Goal: Entertainment & Leisure: Consume media (video, audio)

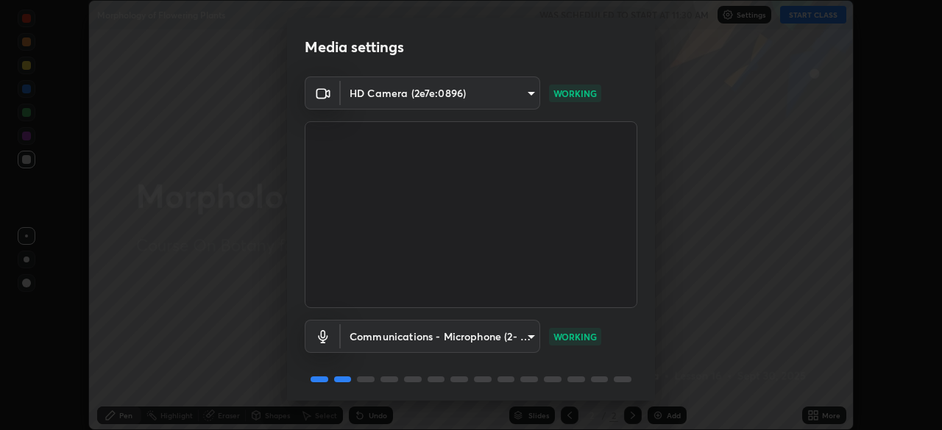
scroll to position [52, 0]
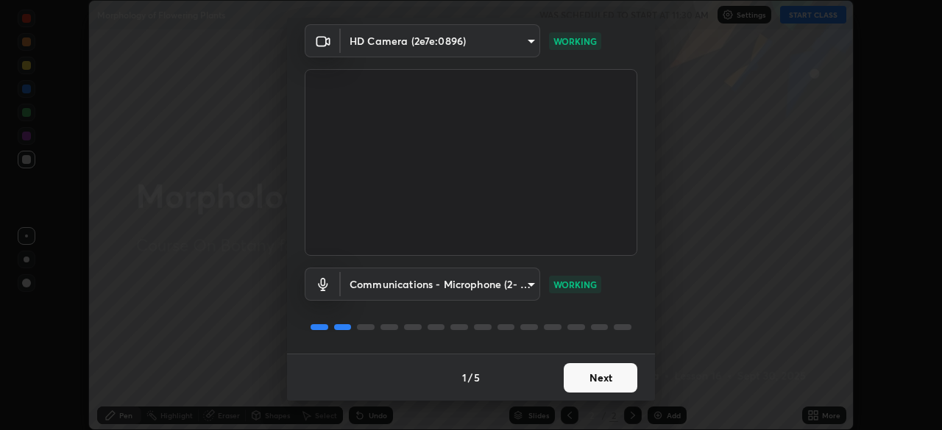
click at [613, 378] on button "Next" at bounding box center [601, 377] width 74 height 29
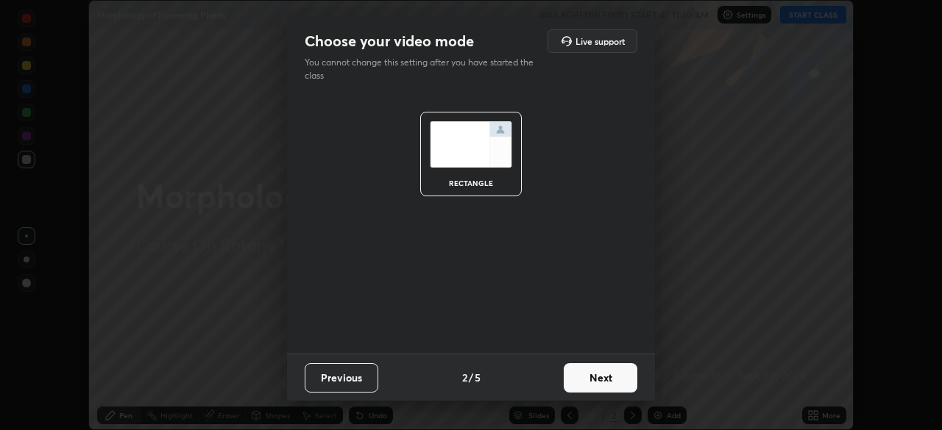
scroll to position [0, 0]
click at [614, 383] on button "Next" at bounding box center [601, 377] width 74 height 29
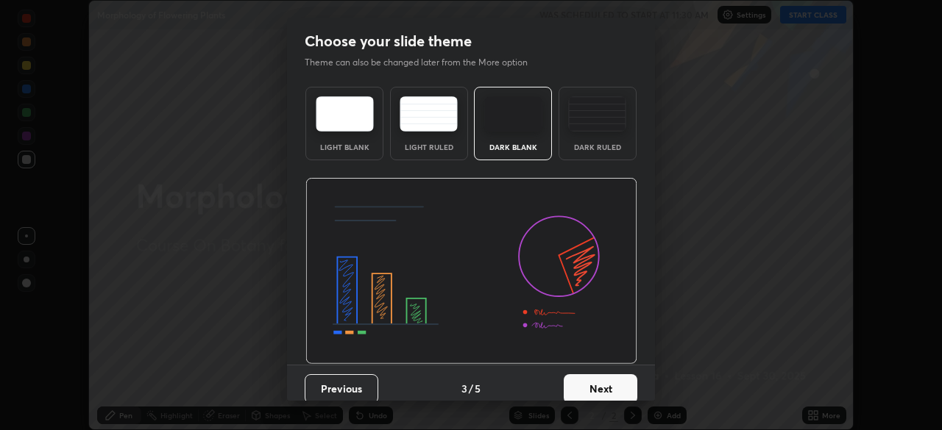
click at [614, 389] on button "Next" at bounding box center [601, 388] width 74 height 29
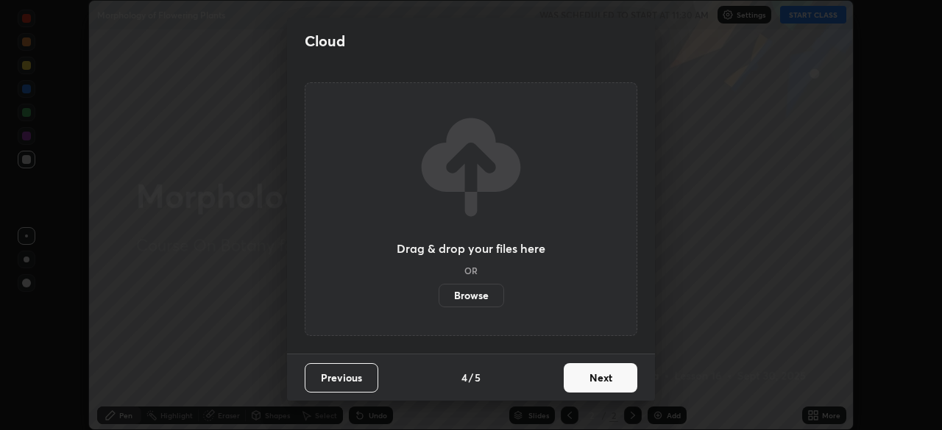
click at [611, 385] on button "Next" at bounding box center [601, 377] width 74 height 29
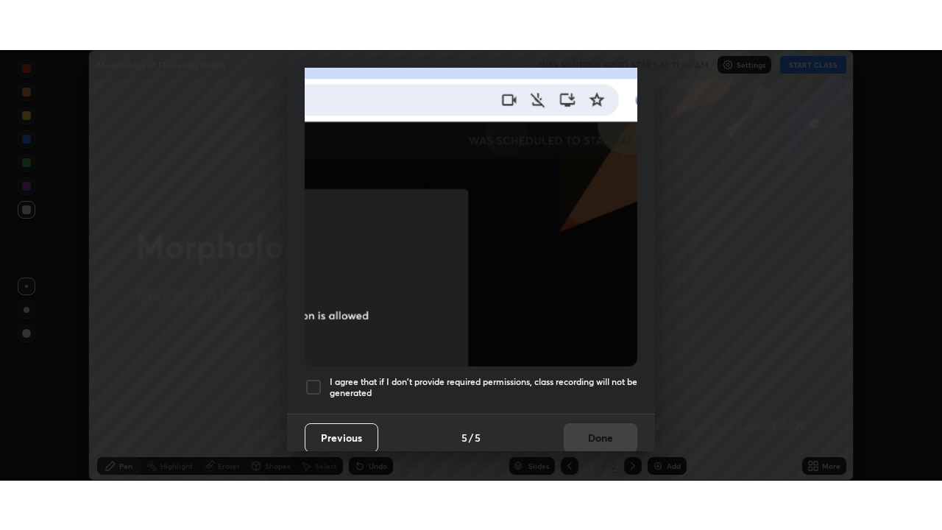
scroll to position [352, 0]
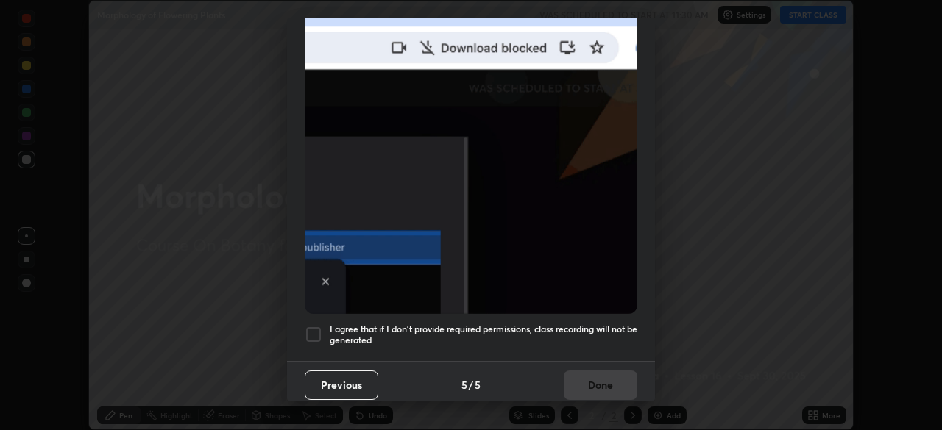
click at [310, 328] on div at bounding box center [314, 335] width 18 height 18
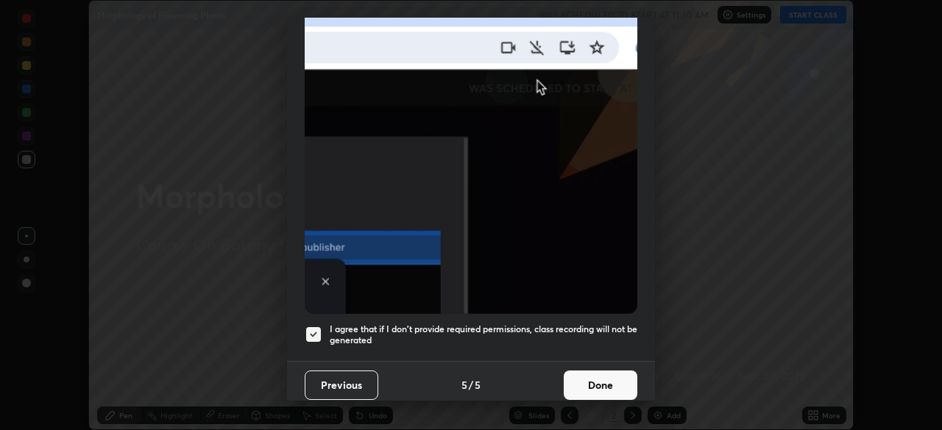
click at [580, 378] on button "Done" at bounding box center [601, 385] width 74 height 29
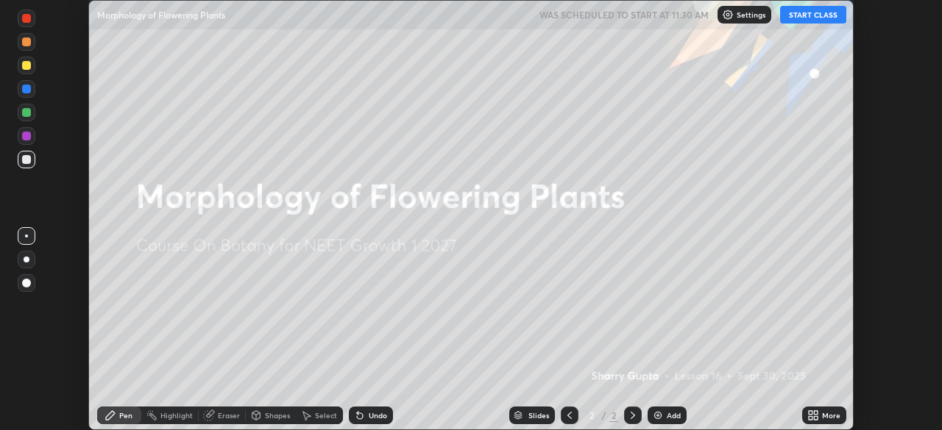
click at [822, 414] on div "More" at bounding box center [831, 415] width 18 height 7
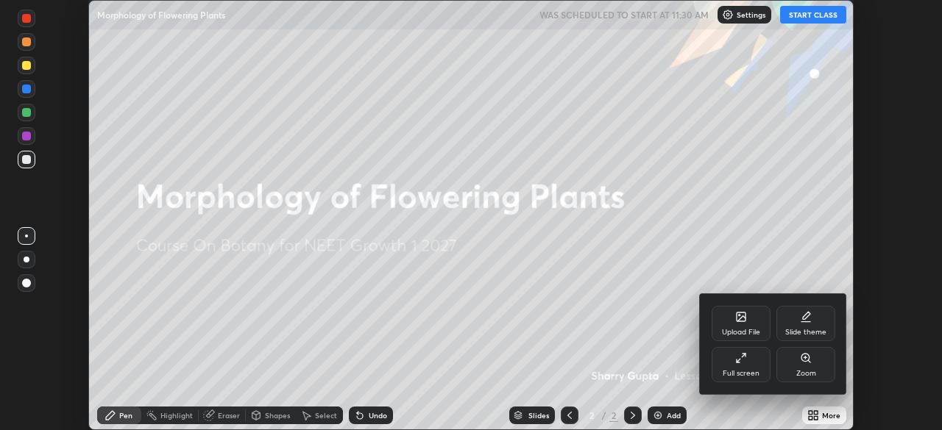
click at [759, 372] on div "Full screen" at bounding box center [740, 364] width 59 height 35
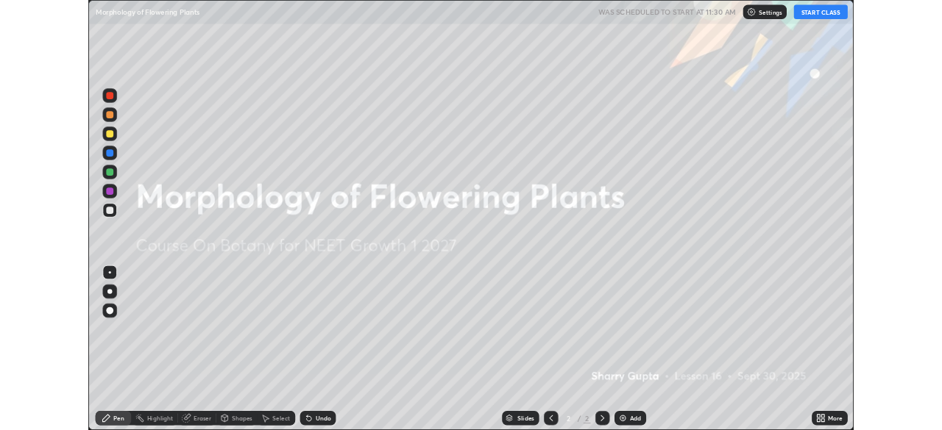
scroll to position [530, 942]
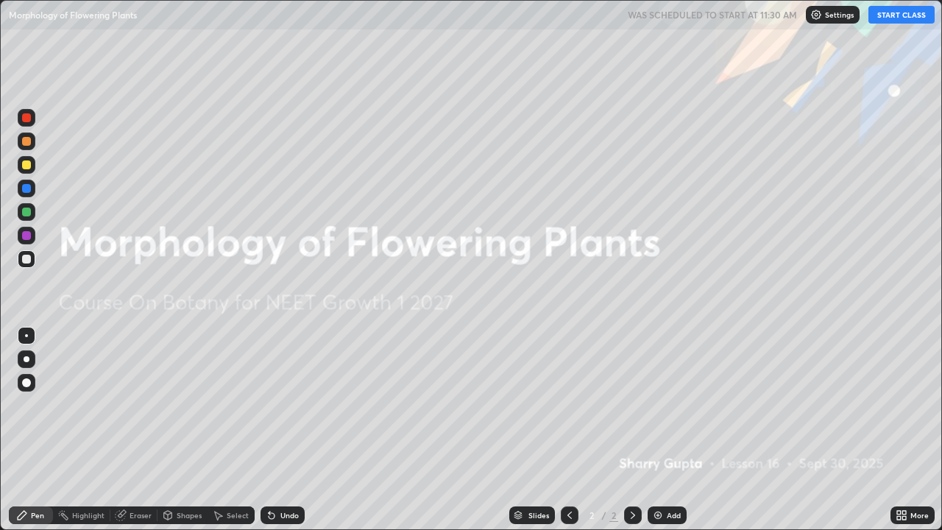
click at [904, 430] on icon at bounding box center [904, 513] width 4 height 4
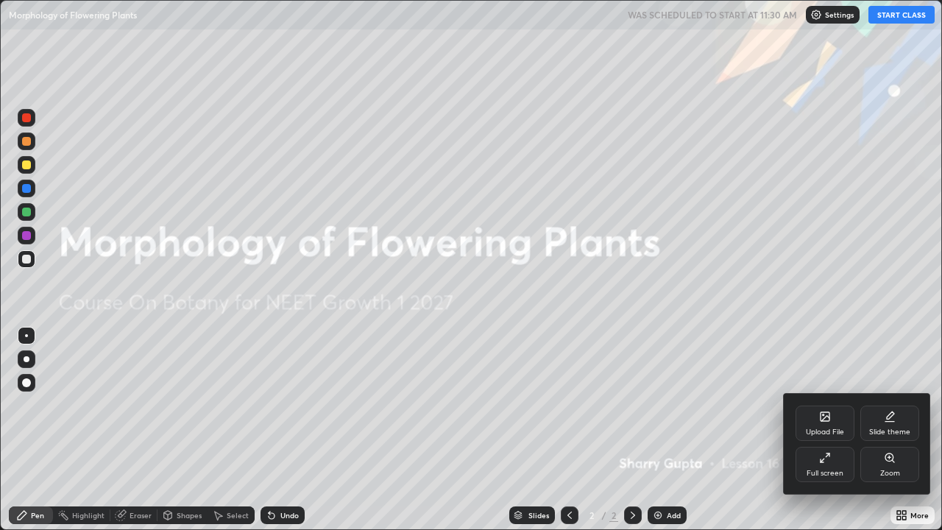
click at [831, 430] on div "Full screen" at bounding box center [824, 464] width 59 height 35
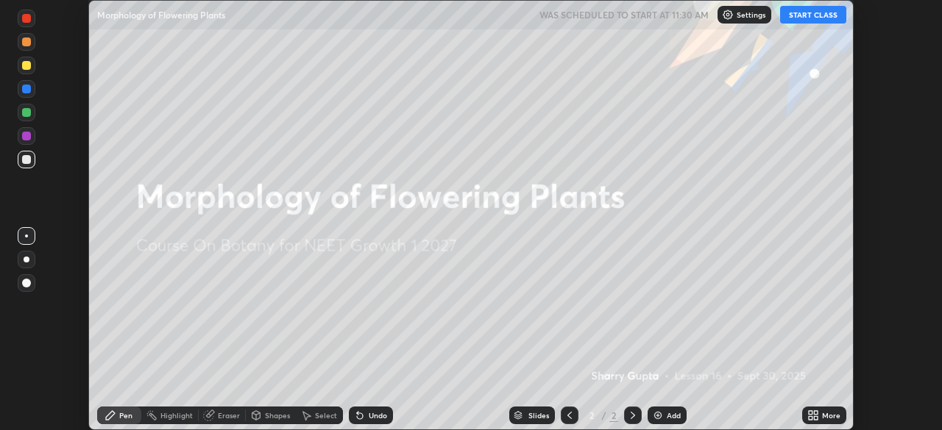
scroll to position [73135, 72624]
click at [827, 21] on button "START CLASS" at bounding box center [813, 15] width 66 height 18
click at [672, 416] on div "Add" at bounding box center [674, 415] width 14 height 7
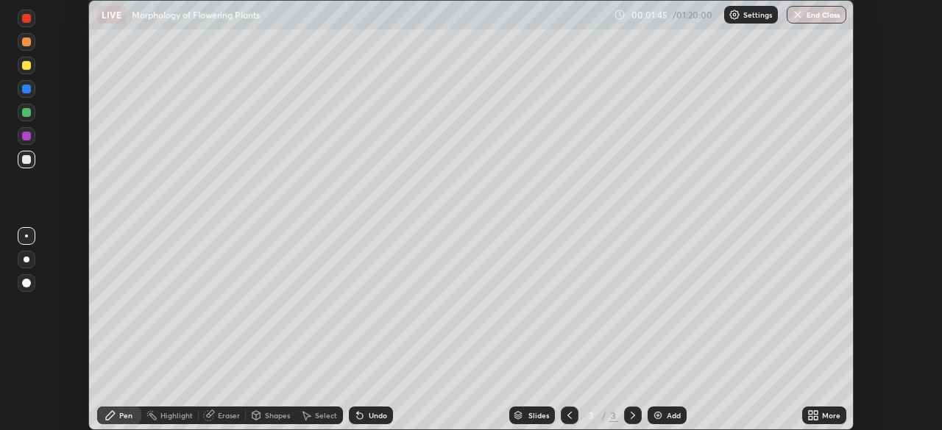
click at [32, 285] on div at bounding box center [27, 283] width 18 height 18
click at [27, 136] on div at bounding box center [26, 136] width 9 height 9
click at [26, 113] on div at bounding box center [26, 112] width 9 height 9
click at [363, 413] on div "Undo" at bounding box center [371, 416] width 44 height 18
click at [27, 138] on div at bounding box center [26, 136] width 9 height 9
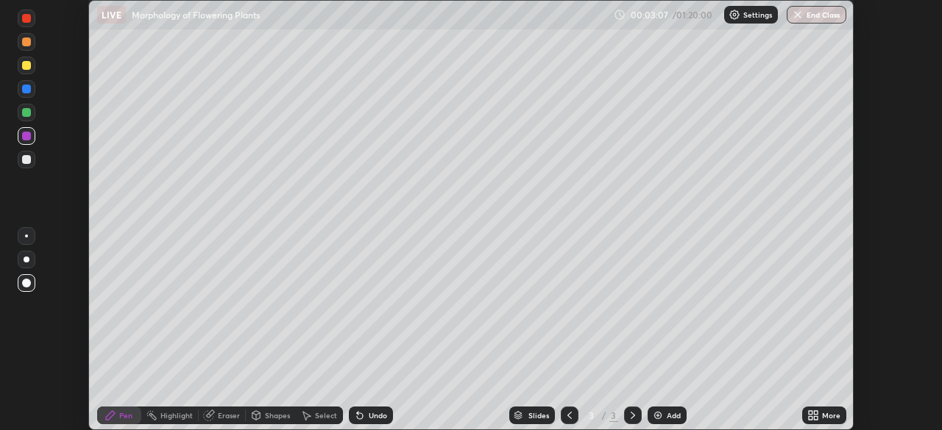
click at [27, 66] on div at bounding box center [26, 65] width 9 height 9
click at [27, 168] on div at bounding box center [27, 160] width 18 height 18
click at [27, 113] on div at bounding box center [26, 112] width 9 height 9
click at [27, 160] on div at bounding box center [26, 159] width 9 height 9
click at [655, 416] on img at bounding box center [658, 416] width 12 height 12
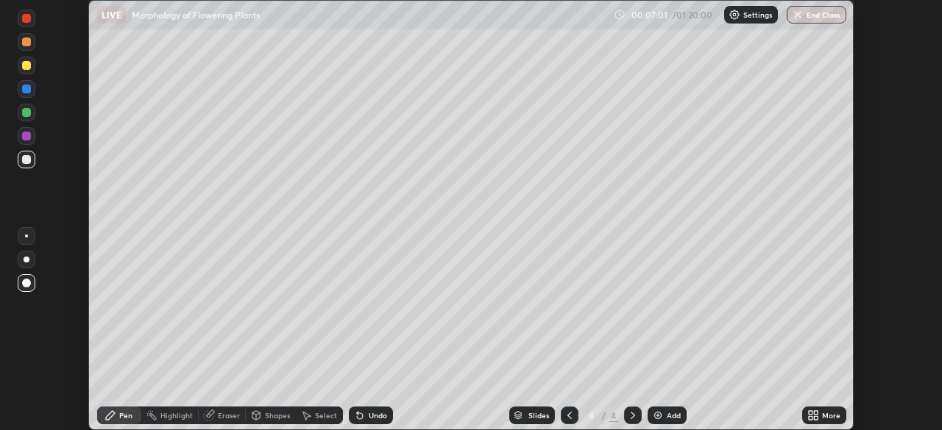
click at [30, 119] on div at bounding box center [27, 113] width 18 height 18
click at [374, 415] on div "Undo" at bounding box center [378, 415] width 18 height 7
click at [29, 165] on div at bounding box center [27, 160] width 18 height 18
click at [25, 137] on div at bounding box center [26, 136] width 9 height 9
click at [35, 116] on div at bounding box center [27, 113] width 18 height 18
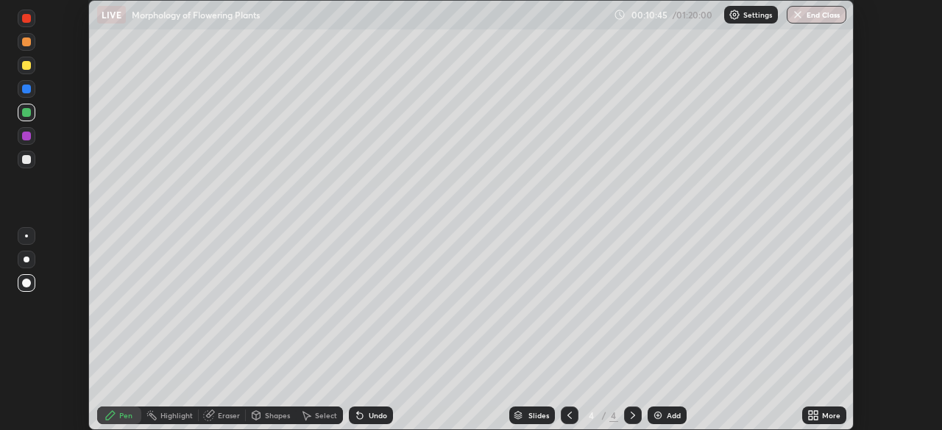
click at [27, 93] on div at bounding box center [26, 89] width 9 height 9
click at [24, 162] on div at bounding box center [26, 159] width 9 height 9
click at [661, 415] on img at bounding box center [658, 416] width 12 height 12
click at [572, 420] on icon at bounding box center [570, 416] width 12 height 12
click at [636, 415] on icon at bounding box center [633, 416] width 12 height 12
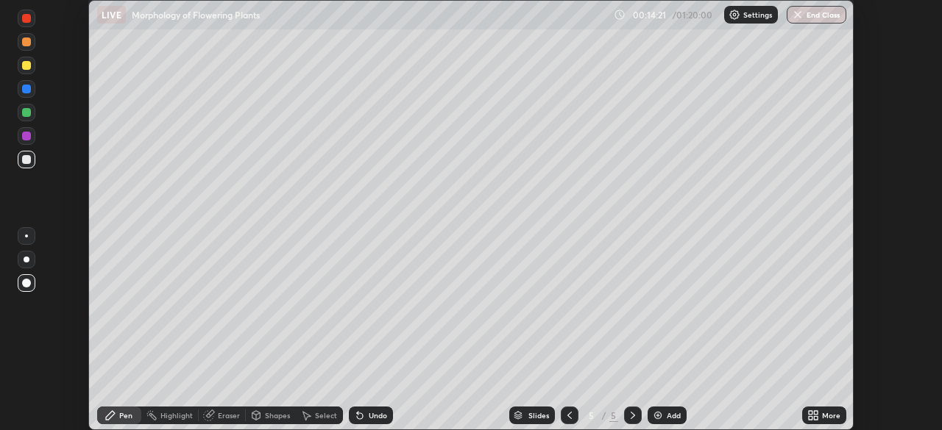
click at [30, 120] on div at bounding box center [27, 113] width 18 height 18
click at [25, 93] on div at bounding box center [26, 89] width 9 height 9
click at [29, 69] on div at bounding box center [26, 65] width 9 height 9
click at [218, 416] on div "Eraser" at bounding box center [229, 415] width 22 height 7
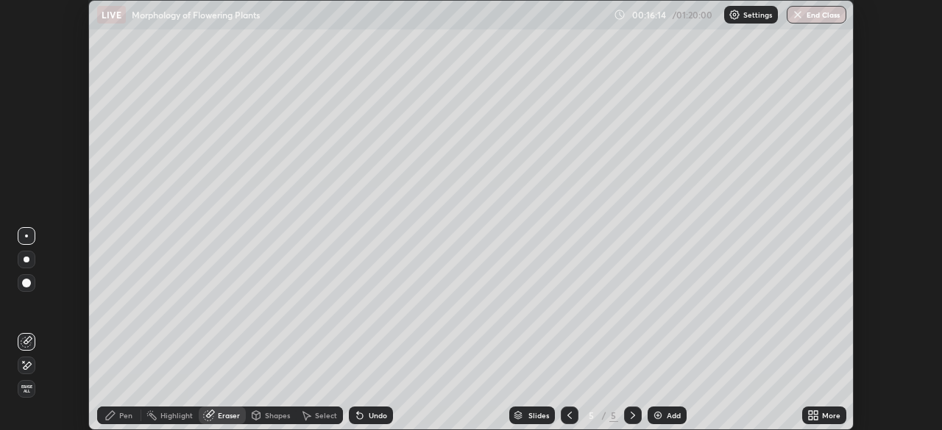
click at [128, 418] on div "Pen" at bounding box center [125, 415] width 13 height 7
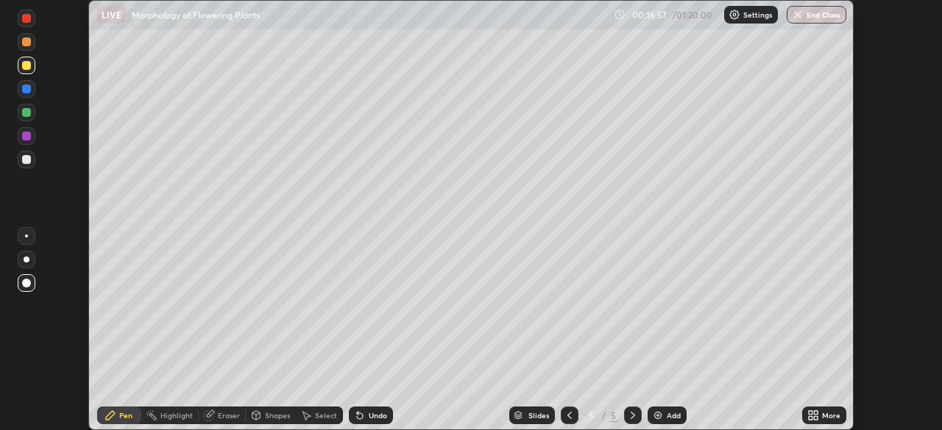
click at [29, 49] on div at bounding box center [27, 42] width 18 height 18
click at [29, 166] on div at bounding box center [27, 160] width 18 height 18
click at [27, 64] on div at bounding box center [26, 65] width 9 height 9
click at [568, 416] on icon at bounding box center [570, 416] width 12 height 12
click at [631, 416] on icon at bounding box center [633, 416] width 12 height 12
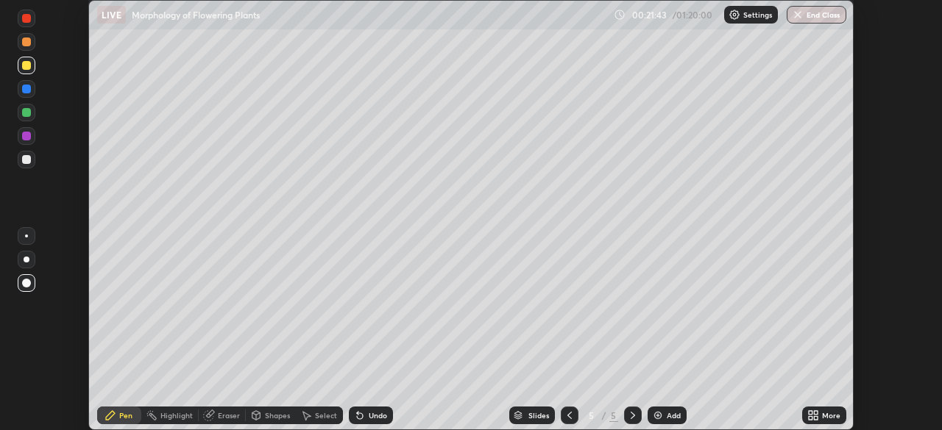
click at [668, 418] on div "Add" at bounding box center [674, 415] width 14 height 7
click at [27, 163] on div at bounding box center [26, 159] width 9 height 9
click at [658, 420] on img at bounding box center [658, 416] width 12 height 12
click at [27, 71] on div at bounding box center [27, 66] width 18 height 18
click at [26, 160] on div at bounding box center [26, 159] width 9 height 9
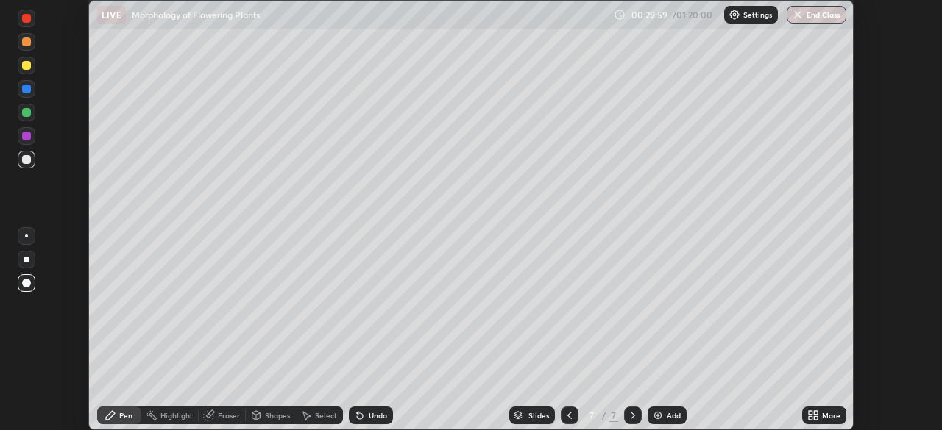
click at [33, 46] on div at bounding box center [27, 42] width 18 height 18
click at [664, 414] on div "Add" at bounding box center [666, 416] width 39 height 18
click at [33, 162] on div at bounding box center [27, 160] width 18 height 18
click at [29, 113] on div at bounding box center [26, 112] width 9 height 9
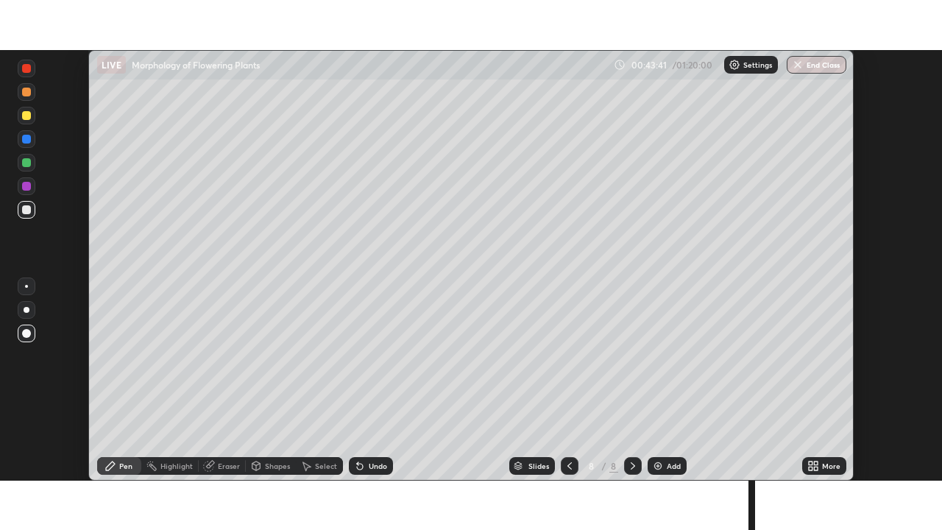
scroll to position [430, 942]
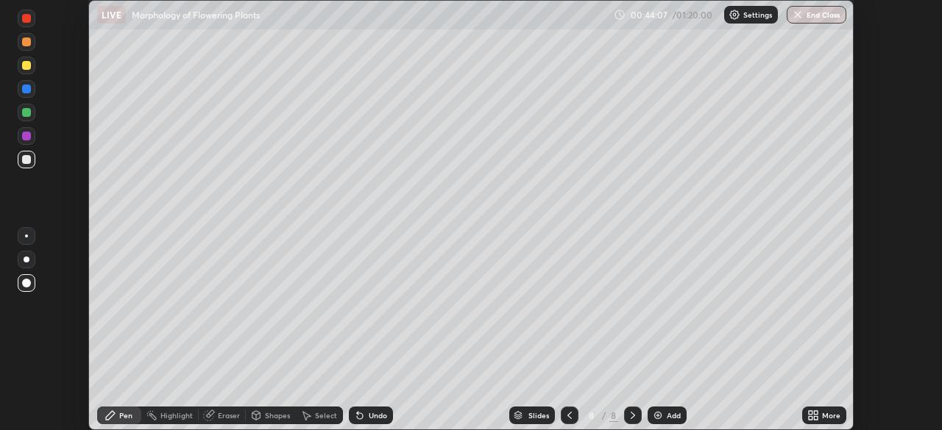
click at [28, 134] on div at bounding box center [26, 136] width 9 height 9
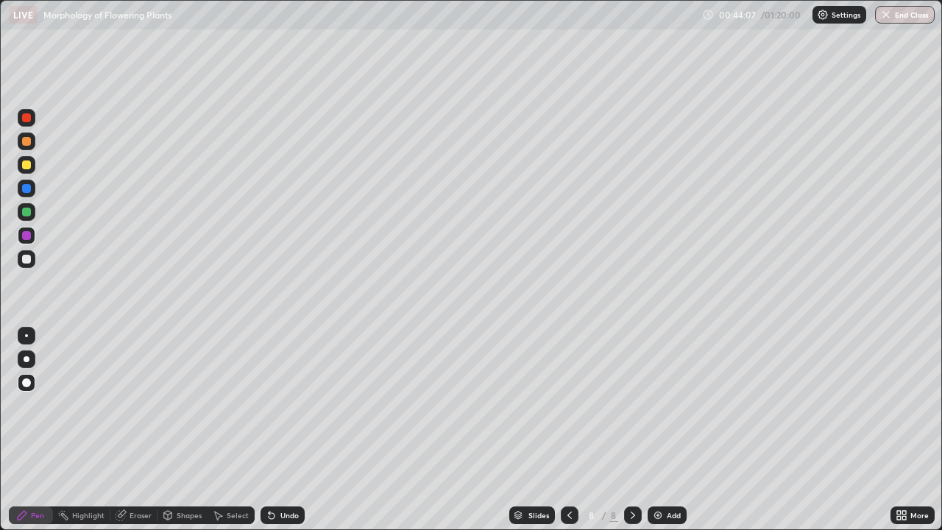
scroll to position [530, 942]
click at [125, 430] on icon at bounding box center [121, 515] width 12 height 12
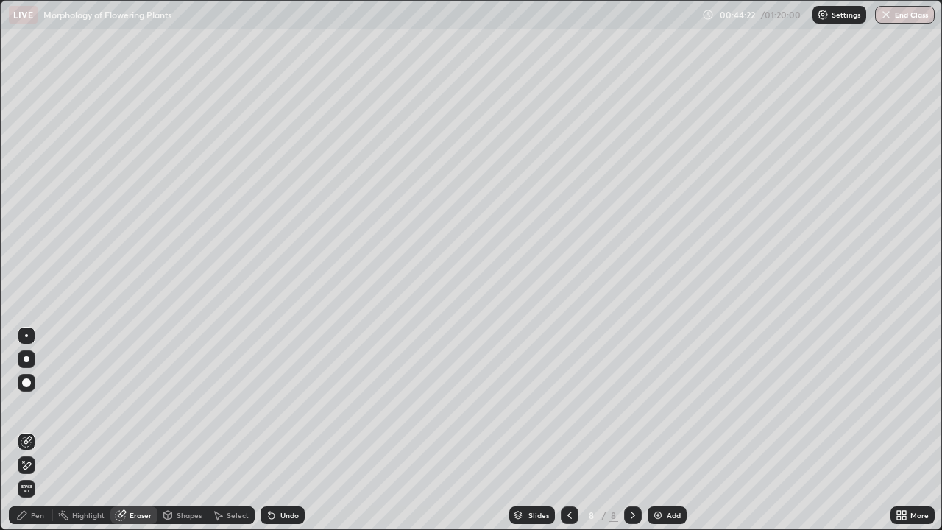
click at [39, 430] on div "Pen" at bounding box center [37, 514] width 13 height 7
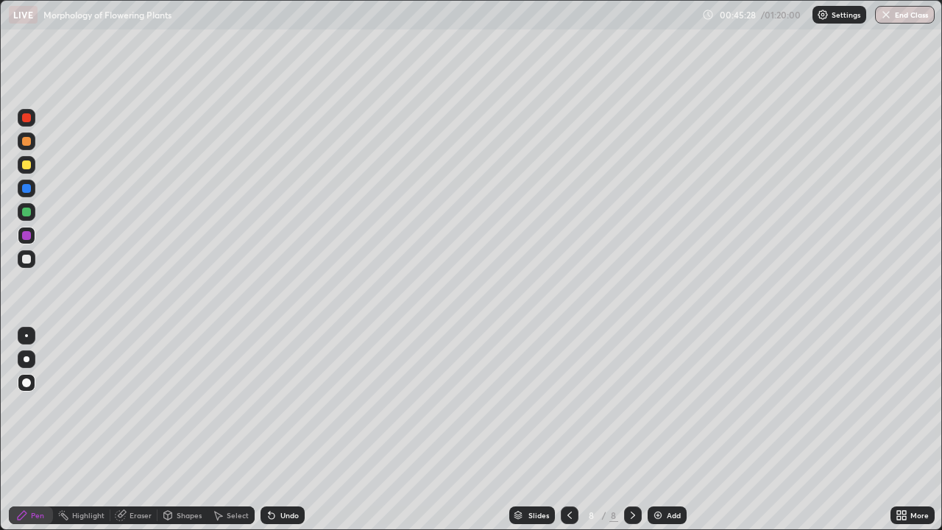
click at [29, 173] on div at bounding box center [27, 165] width 18 height 18
click at [26, 215] on div at bounding box center [26, 211] width 9 height 9
click at [35, 261] on div at bounding box center [27, 259] width 18 height 18
click at [669, 430] on div "Add" at bounding box center [666, 515] width 39 height 18
click at [135, 430] on div "Eraser" at bounding box center [140, 514] width 22 height 7
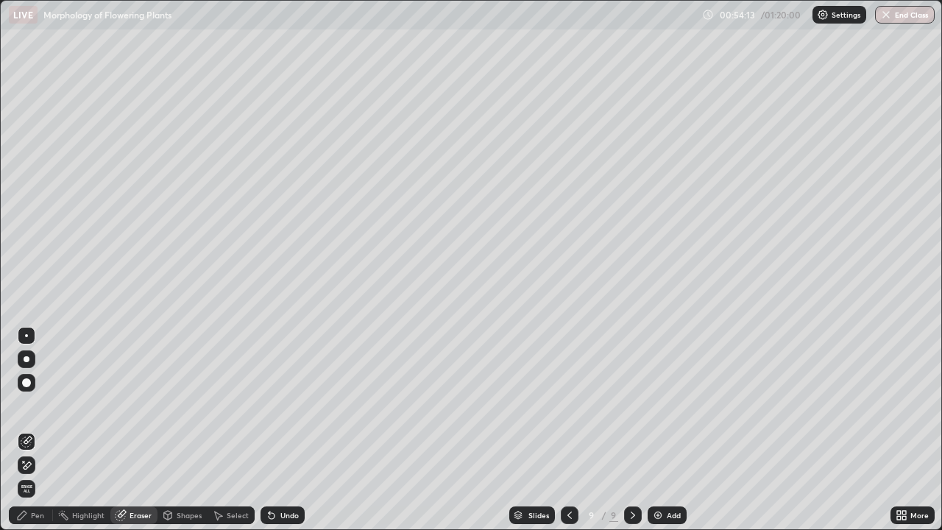
click at [26, 385] on div at bounding box center [26, 382] width 9 height 9
click at [47, 430] on div "Pen" at bounding box center [31, 515] width 44 height 18
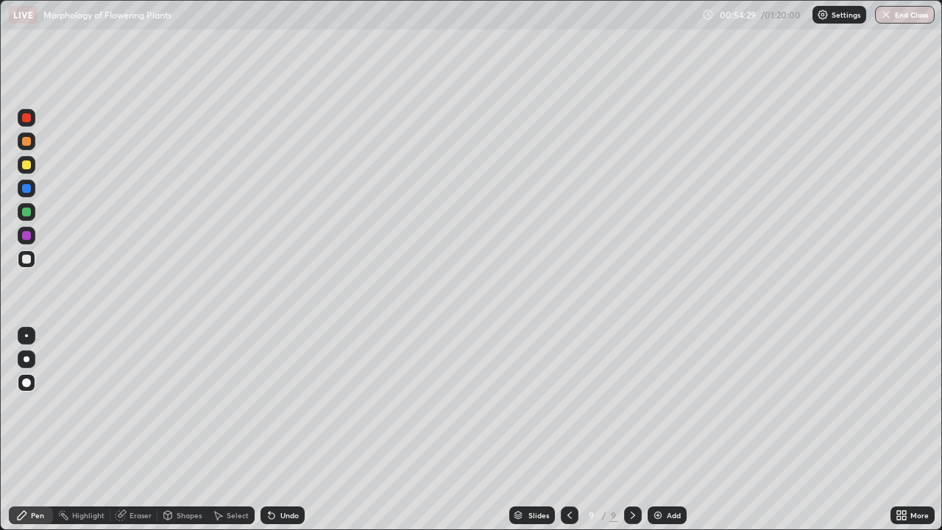
click at [28, 217] on div at bounding box center [27, 212] width 18 height 18
click at [24, 167] on div at bounding box center [26, 164] width 9 height 9
click at [28, 243] on div at bounding box center [27, 236] width 18 height 18
click at [29, 210] on div at bounding box center [26, 211] width 9 height 9
click at [27, 262] on div at bounding box center [26, 259] width 9 height 9
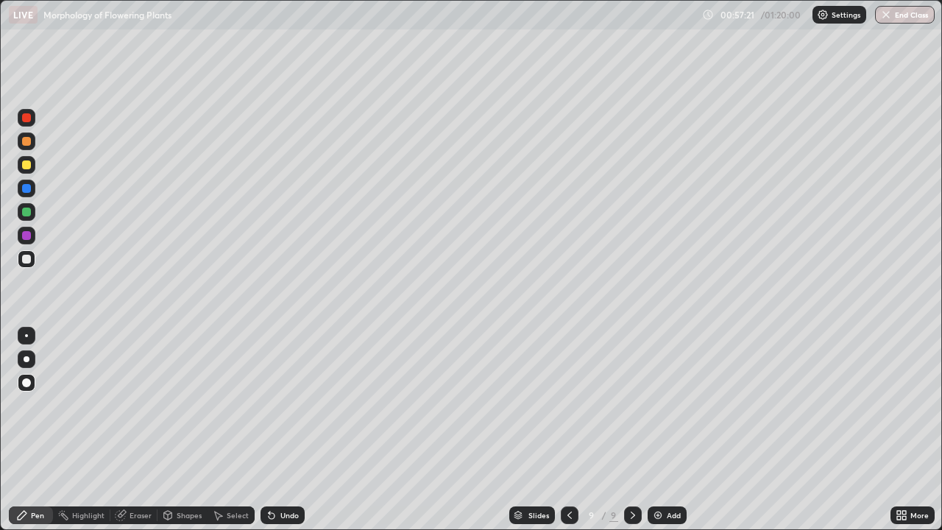
click at [26, 142] on div at bounding box center [26, 141] width 9 height 9
click at [26, 193] on div at bounding box center [27, 188] width 18 height 18
click at [661, 430] on img at bounding box center [658, 515] width 12 height 12
click at [29, 263] on div at bounding box center [26, 259] width 9 height 9
click at [26, 166] on div at bounding box center [26, 164] width 9 height 9
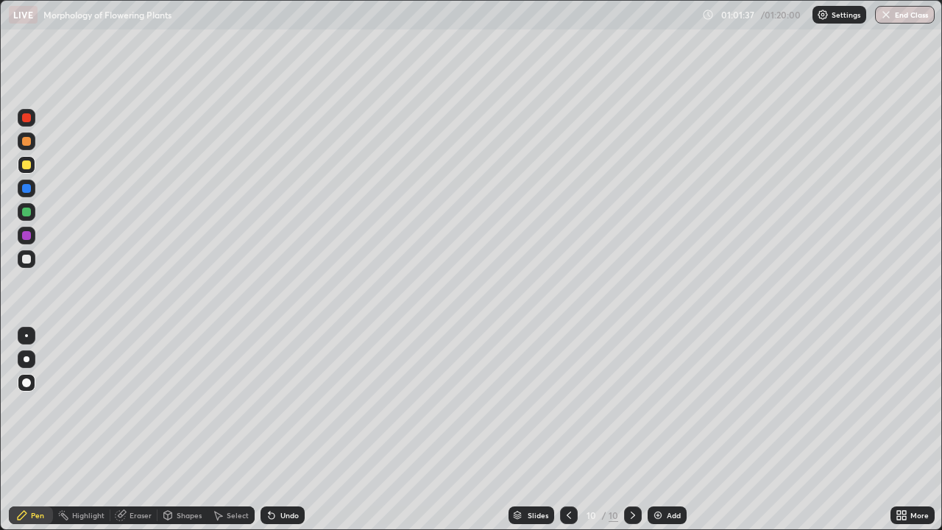
click at [29, 216] on div at bounding box center [26, 211] width 9 height 9
click at [24, 163] on div at bounding box center [26, 164] width 9 height 9
click at [32, 265] on div at bounding box center [27, 259] width 18 height 18
click at [26, 118] on div at bounding box center [26, 117] width 9 height 9
click at [567, 430] on icon at bounding box center [568, 514] width 4 height 7
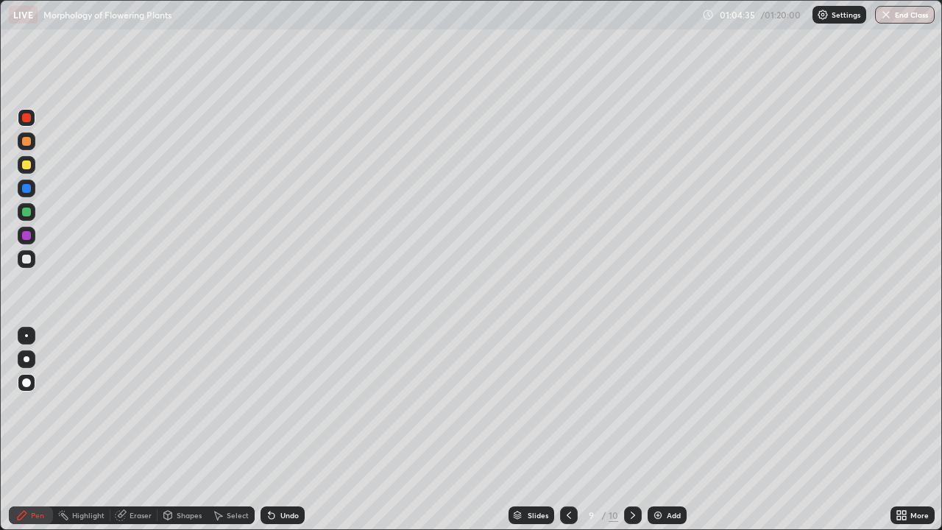
click at [624, 430] on div at bounding box center [633, 515] width 18 height 18
click at [664, 430] on div "Add" at bounding box center [666, 515] width 39 height 18
click at [27, 141] on div at bounding box center [26, 141] width 9 height 9
click at [28, 214] on div at bounding box center [26, 211] width 9 height 9
click at [29, 239] on div at bounding box center [27, 236] width 18 height 18
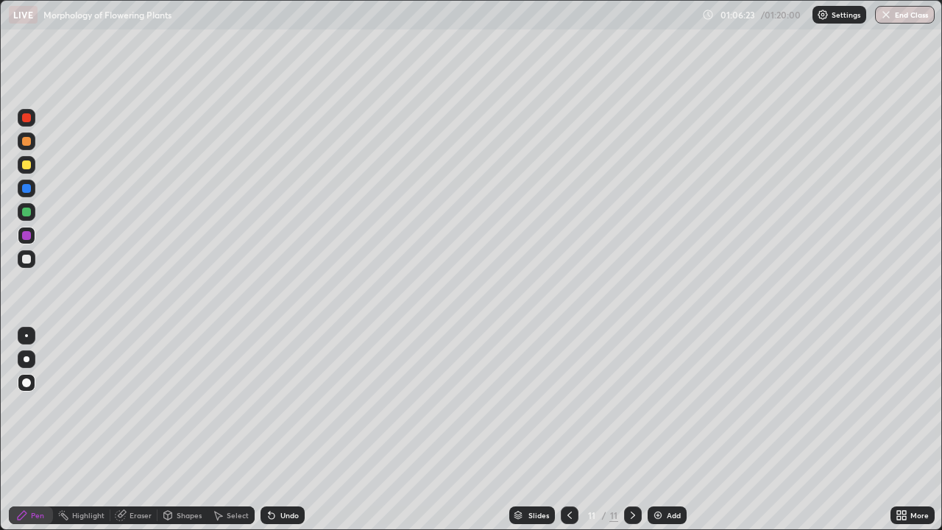
click at [27, 262] on div at bounding box center [26, 259] width 9 height 9
click at [27, 168] on div at bounding box center [26, 164] width 9 height 9
click at [32, 260] on div at bounding box center [27, 259] width 18 height 18
click at [26, 144] on div at bounding box center [26, 141] width 9 height 9
click at [30, 168] on div at bounding box center [27, 165] width 18 height 18
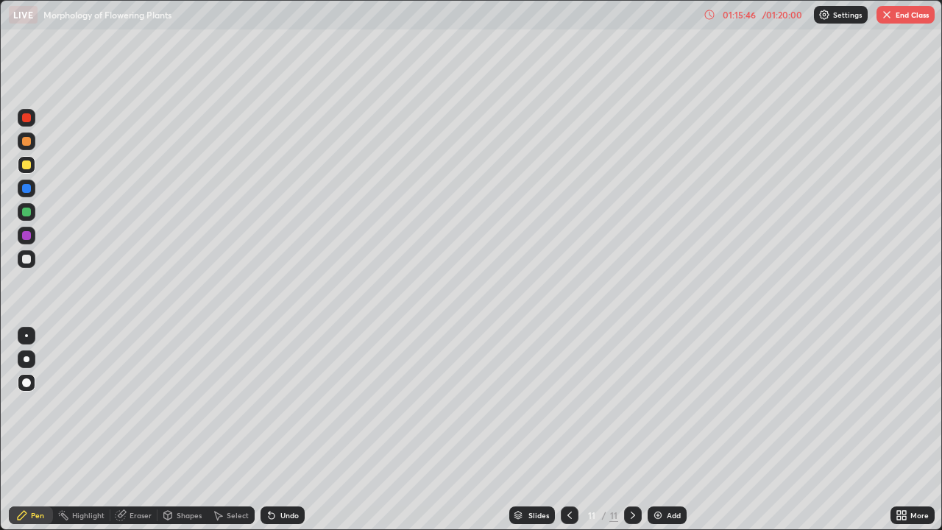
click at [912, 16] on button "End Class" at bounding box center [905, 15] width 58 height 18
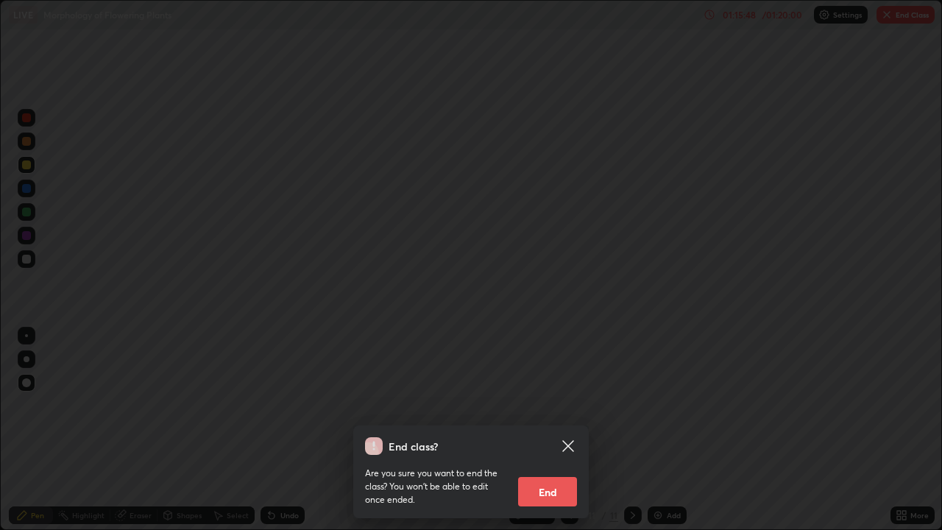
click at [565, 430] on button "End" at bounding box center [547, 491] width 59 height 29
